Goal: Transaction & Acquisition: Download file/media

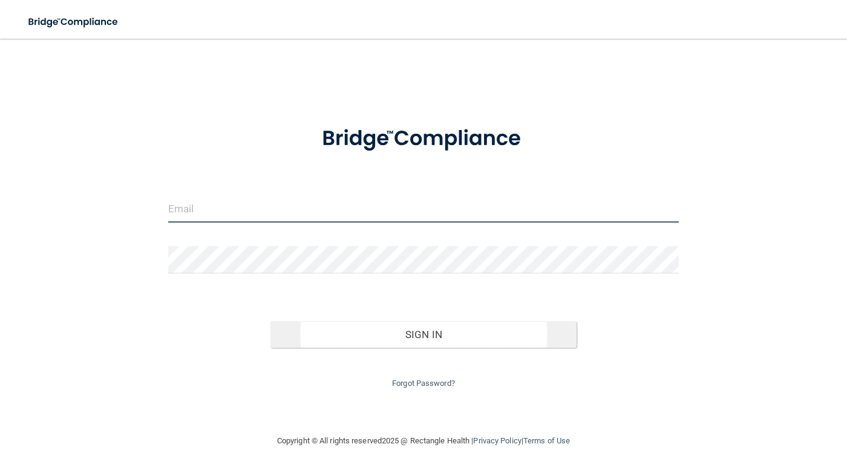
type input "[EMAIL_ADDRESS][DOMAIN_NAME]"
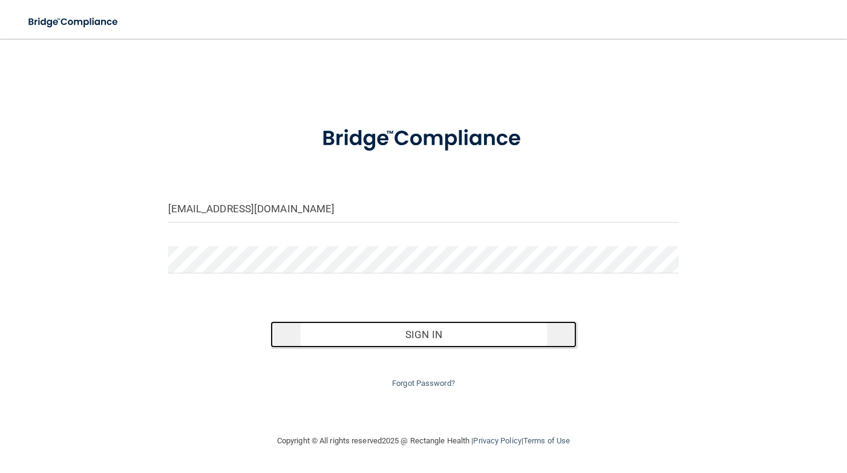
click at [401, 335] on button "Sign In" at bounding box center [424, 334] width 307 height 27
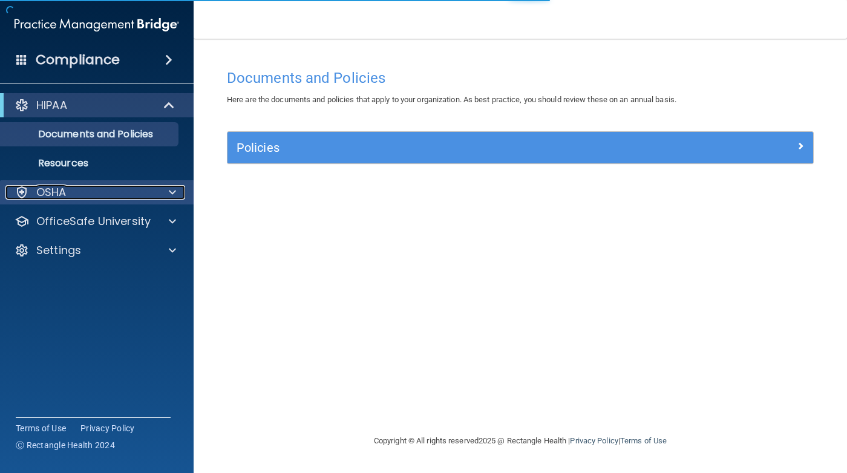
click at [135, 196] on div "OSHA" at bounding box center [80, 192] width 150 height 15
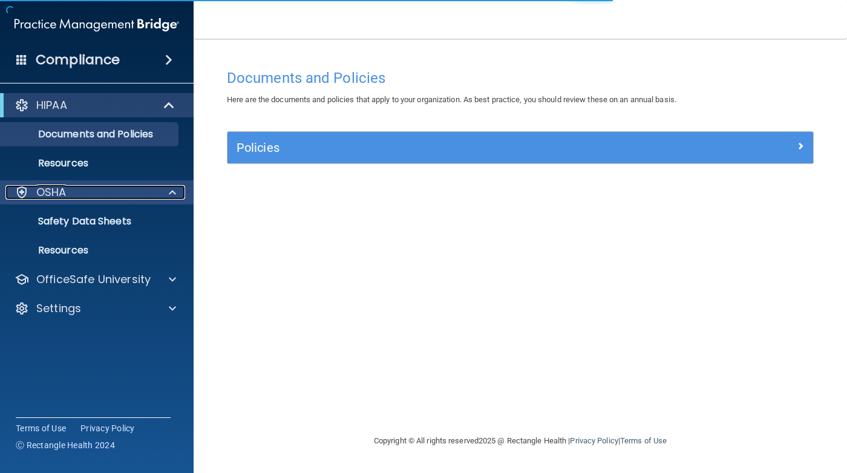
click at [135, 196] on div "OSHA" at bounding box center [80, 192] width 150 height 15
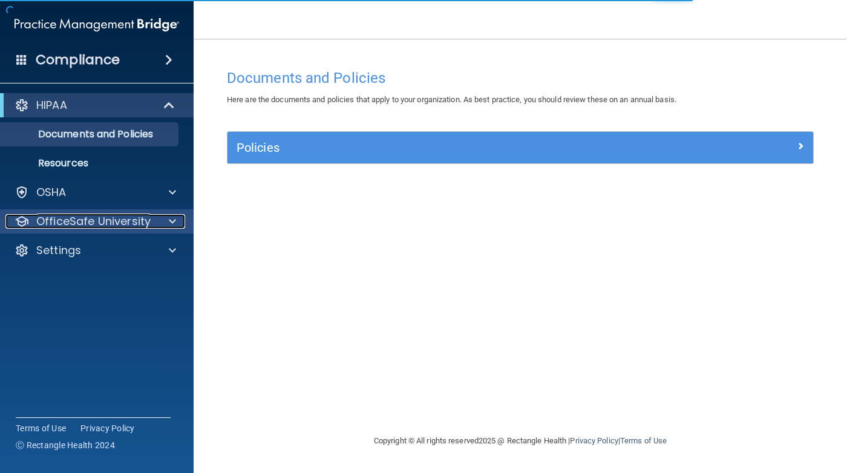
click at [135, 226] on p "OfficeSafe University" at bounding box center [93, 221] width 114 height 15
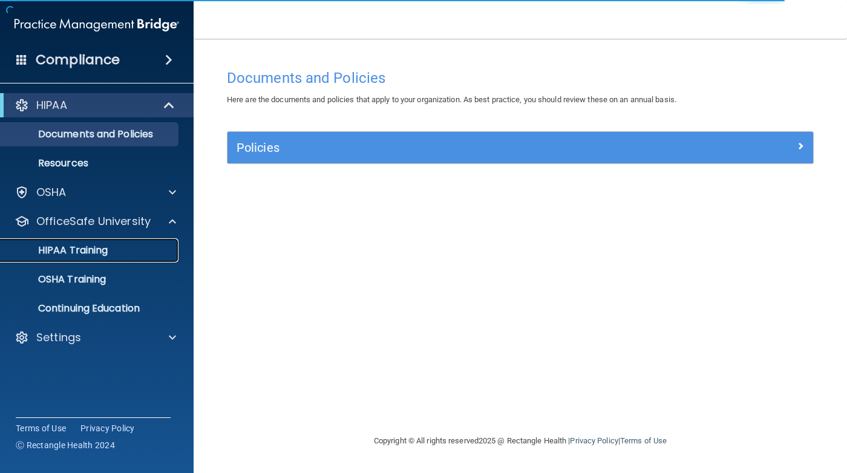
click at [103, 257] on p "HIPAA Training" at bounding box center [58, 251] width 100 height 12
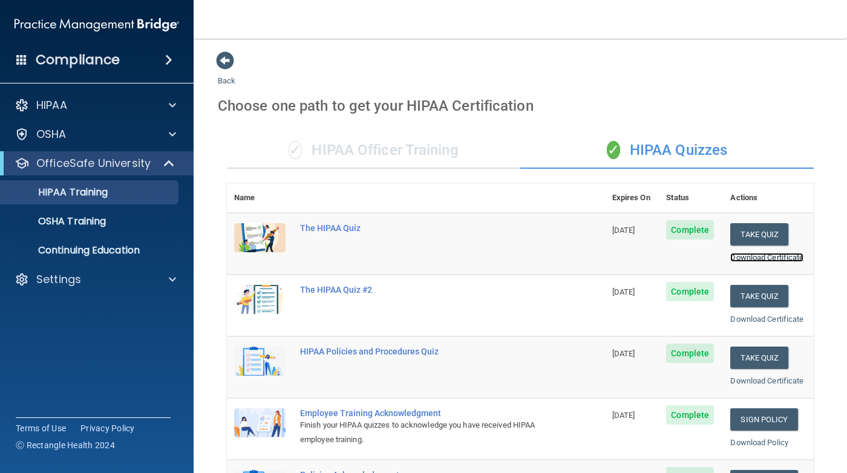
click at [749, 260] on link "Download Certificate" at bounding box center [766, 257] width 73 height 9
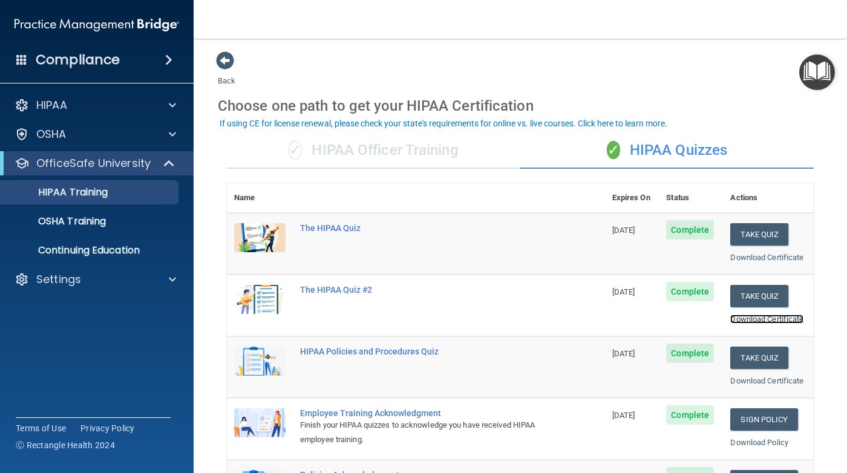
click at [745, 320] on link "Download Certificate" at bounding box center [766, 319] width 73 height 9
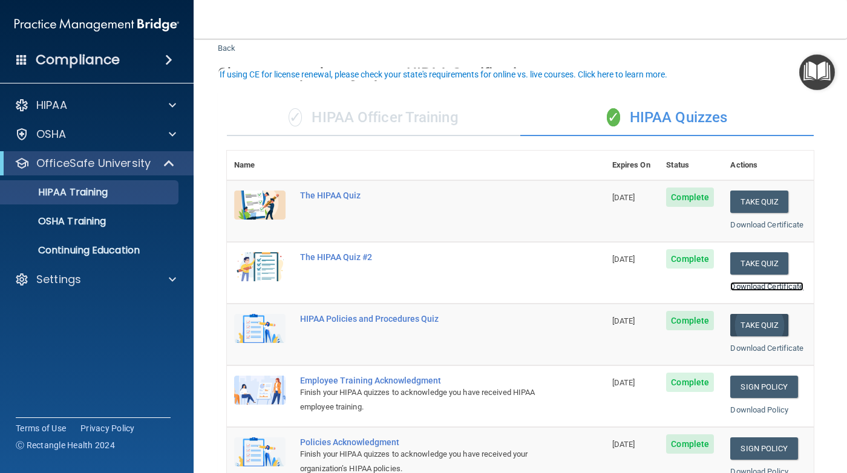
scroll to position [61, 0]
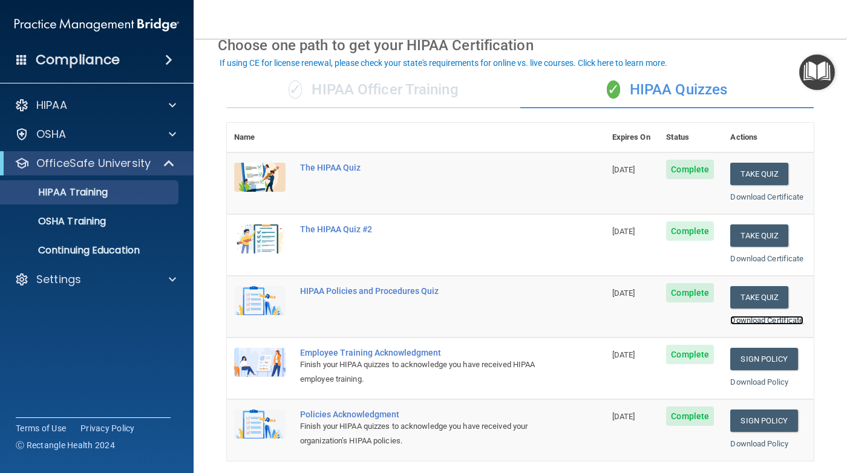
click at [757, 323] on link "Download Certificate" at bounding box center [766, 320] width 73 height 9
click at [760, 382] on link "Download Policy" at bounding box center [759, 382] width 58 height 9
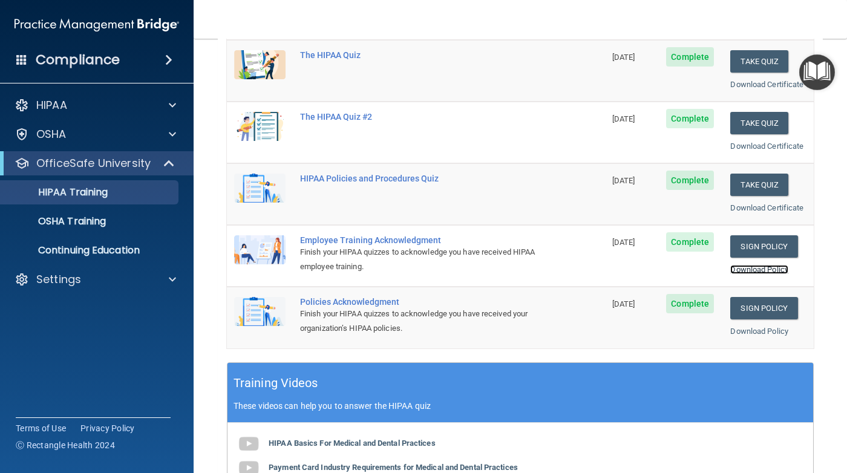
scroll to position [182, 0]
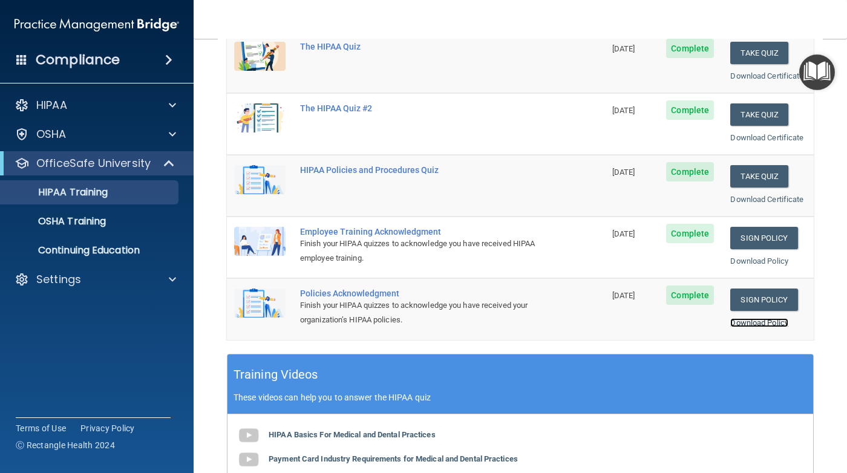
click at [746, 320] on link "Download Policy" at bounding box center [759, 322] width 58 height 9
click at [758, 198] on link "Download Certificate" at bounding box center [766, 199] width 73 height 9
click at [97, 222] on p "OSHA Training" at bounding box center [57, 221] width 98 height 12
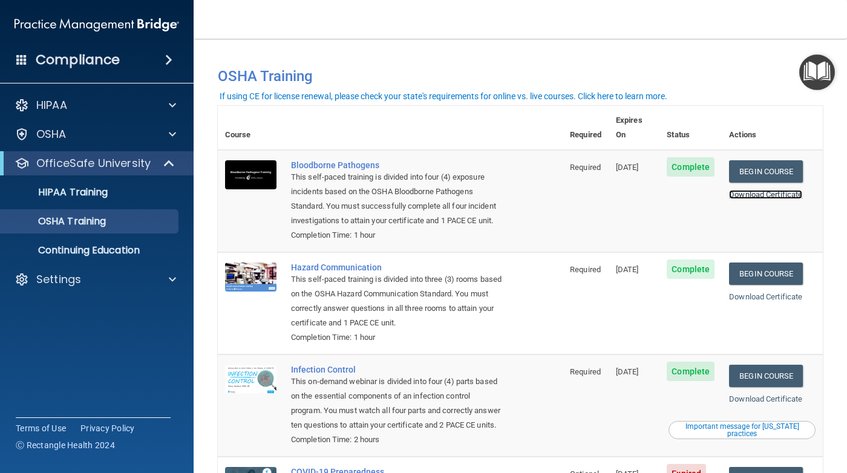
click at [773, 190] on link "Download Certificate" at bounding box center [765, 194] width 73 height 9
click at [764, 300] on link "Download Certificate" at bounding box center [765, 296] width 73 height 9
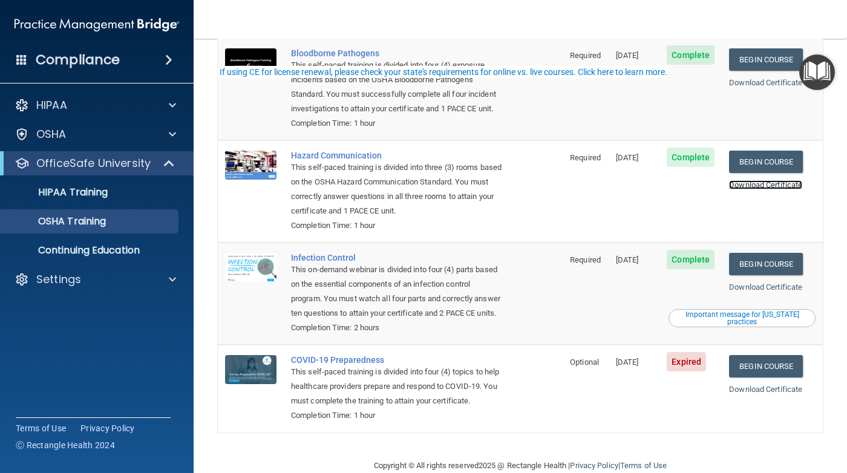
scroll to position [121, 0]
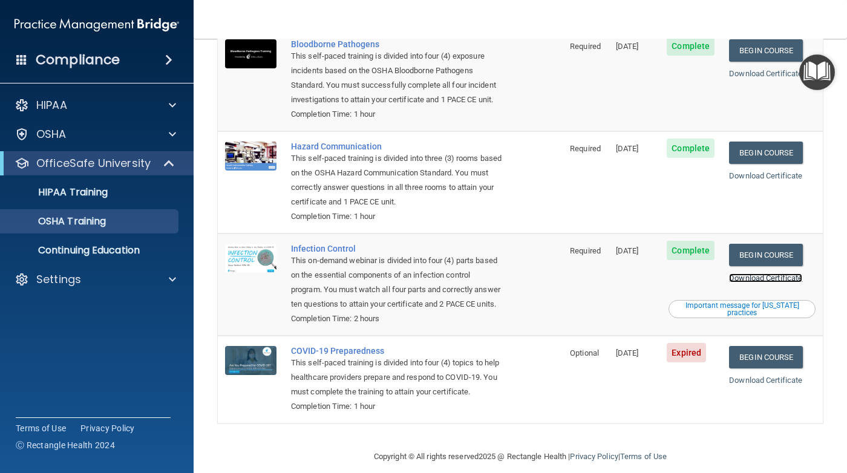
click at [747, 282] on link "Download Certificate" at bounding box center [765, 278] width 73 height 9
